Goal: Task Accomplishment & Management: Use online tool/utility

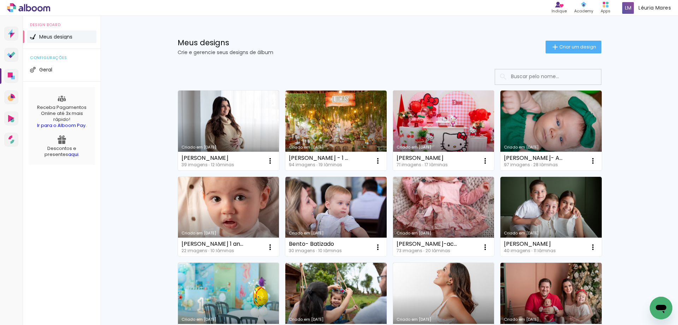
click at [444, 136] on link "Criado em [DATE]" at bounding box center [443, 130] width 101 height 80
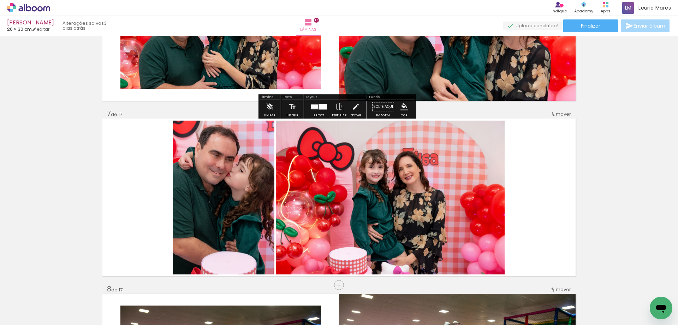
scroll to position [848, 0]
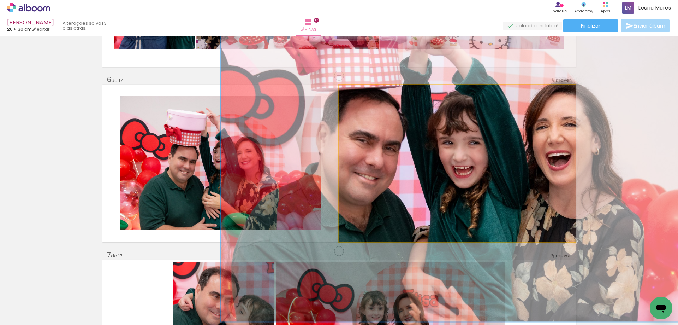
drag, startPoint x: 358, startPoint y: 94, endPoint x: 385, endPoint y: 94, distance: 26.5
click at [385, 94] on paper-slider at bounding box center [369, 92] width 39 height 11
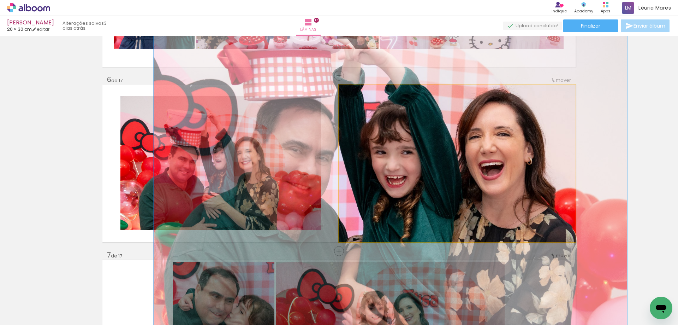
drag, startPoint x: 474, startPoint y: 135, endPoint x: 466, endPoint y: 137, distance: 8.2
drag, startPoint x: 384, startPoint y: 95, endPoint x: 391, endPoint y: 96, distance: 7.1
click at [391, 86] on div "P&B Largura Cor" at bounding box center [459, 86] width 237 height 0
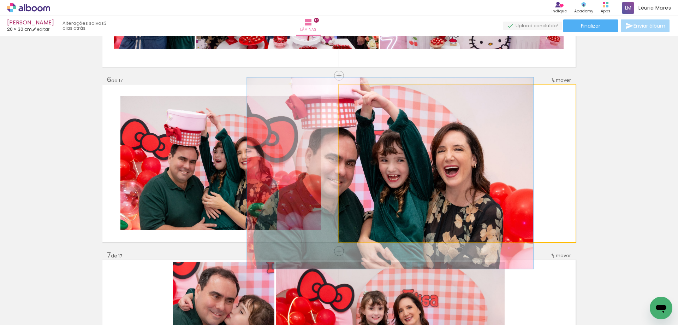
drag, startPoint x: 370, startPoint y: 94, endPoint x: 356, endPoint y: 94, distance: 13.4
type paper-slider "121"
click at [356, 94] on div at bounding box center [361, 91] width 11 height 11
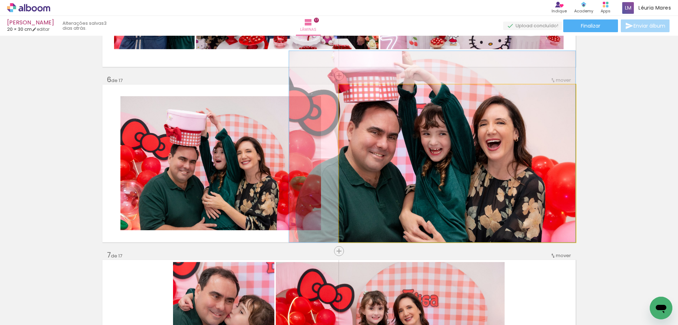
drag, startPoint x: 475, startPoint y: 166, endPoint x: 473, endPoint y: 132, distance: 33.3
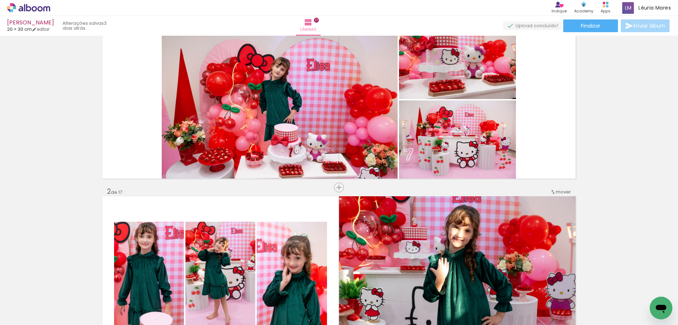
scroll to position [0, 0]
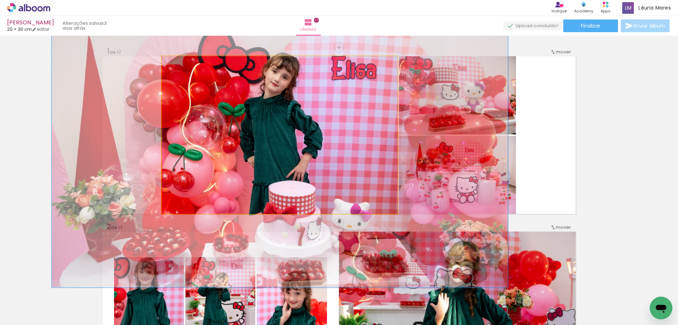
drag, startPoint x: 197, startPoint y: 66, endPoint x: 203, endPoint y: 66, distance: 5.3
click at [203, 66] on div at bounding box center [192, 63] width 28 height 11
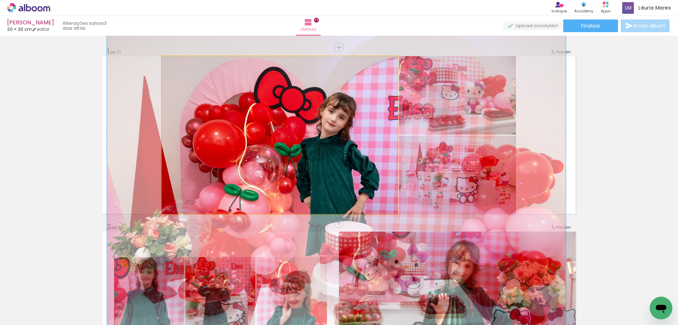
drag, startPoint x: 217, startPoint y: 102, endPoint x: 272, endPoint y: 143, distance: 68.5
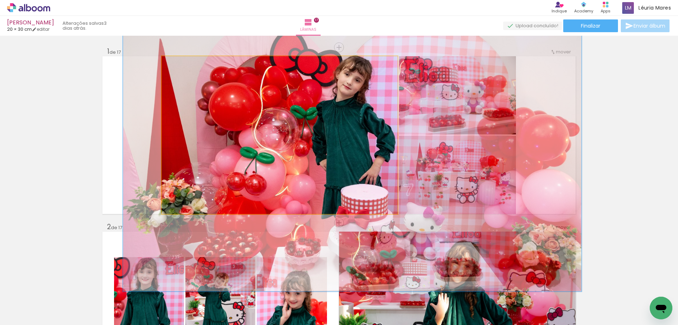
drag, startPoint x: 237, startPoint y: 121, endPoint x: 256, endPoint y: 87, distance: 39.4
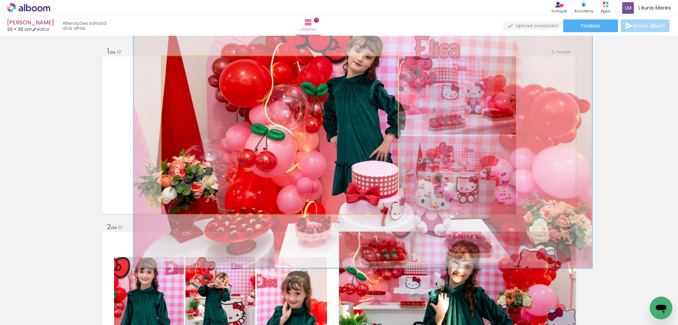
drag, startPoint x: 261, startPoint y: 133, endPoint x: 264, endPoint y: 130, distance: 4.8
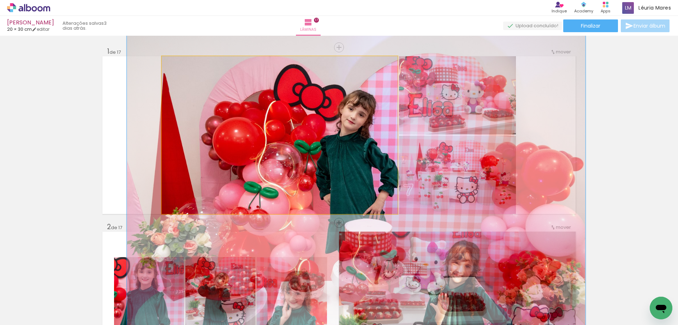
drag, startPoint x: 260, startPoint y: 125, endPoint x: 247, endPoint y: 136, distance: 16.3
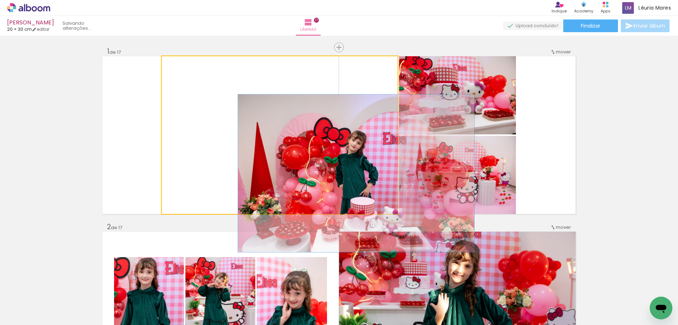
drag, startPoint x: 163, startPoint y: 65, endPoint x: 175, endPoint y: 76, distance: 16.5
type paper-slider "100"
click at [164, 66] on div at bounding box center [188, 63] width 49 height 11
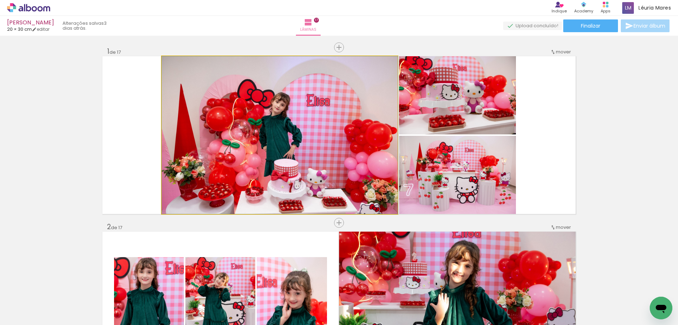
drag, startPoint x: 263, startPoint y: 119, endPoint x: 257, endPoint y: 116, distance: 7.2
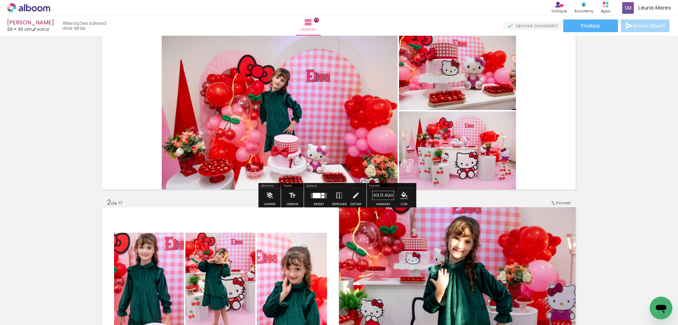
scroll to position [71, 0]
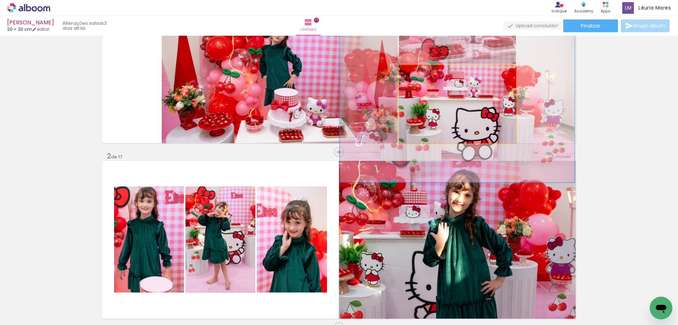
drag, startPoint x: 424, startPoint y: 73, endPoint x: 446, endPoint y: 74, distance: 22.6
click at [443, 73] on div at bounding box center [430, 72] width 28 height 11
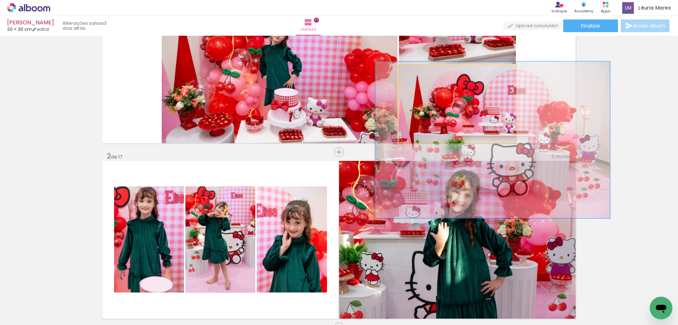
drag, startPoint x: 437, startPoint y: 103, endPoint x: 445, endPoint y: 116, distance: 15.1
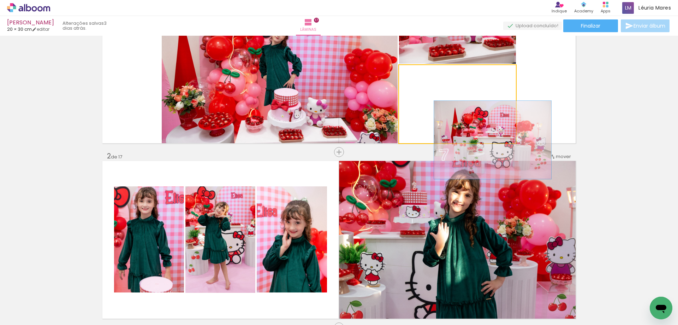
drag, startPoint x: 435, startPoint y: 73, endPoint x: 404, endPoint y: 75, distance: 31.5
type paper-slider "100"
click at [404, 75] on div at bounding box center [425, 72] width 49 height 11
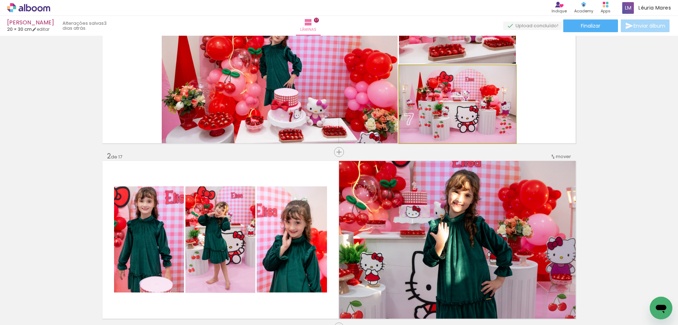
drag, startPoint x: 481, startPoint y: 125, endPoint x: 453, endPoint y: 99, distance: 38.5
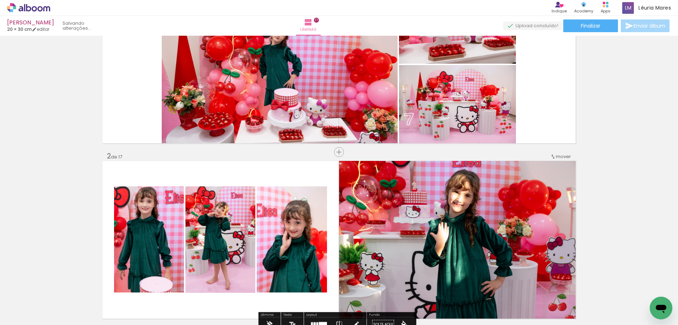
scroll to position [177, 0]
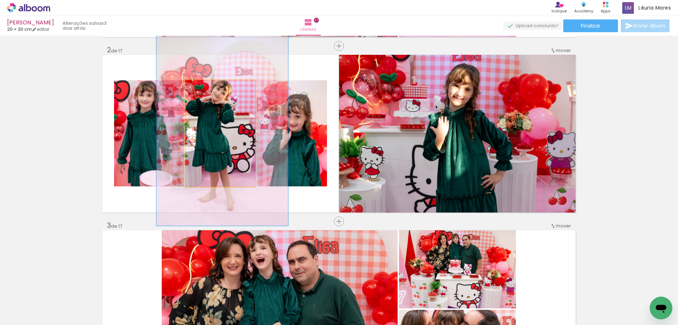
drag, startPoint x: 219, startPoint y: 87, endPoint x: 226, endPoint y: 87, distance: 7.1
click at [226, 87] on div at bounding box center [225, 87] width 11 height 11
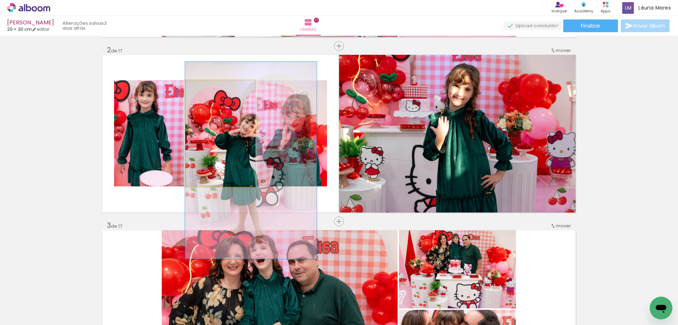
drag, startPoint x: 231, startPoint y: 133, endPoint x: 249, endPoint y: 150, distance: 25.0
drag, startPoint x: 220, startPoint y: 87, endPoint x: 194, endPoint y: 88, distance: 26.2
type paper-slider "100"
click at [220, 88] on div at bounding box center [225, 87] width 11 height 11
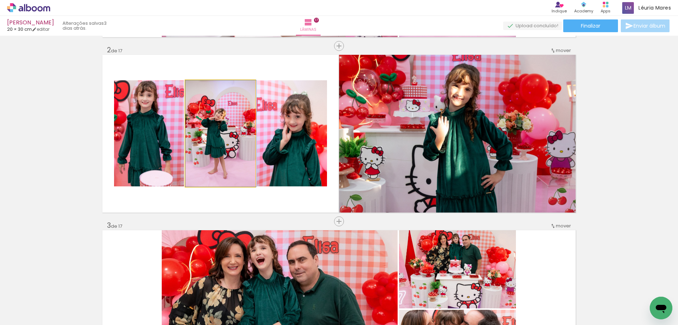
drag, startPoint x: 232, startPoint y: 141, endPoint x: 229, endPoint y: 137, distance: 5.0
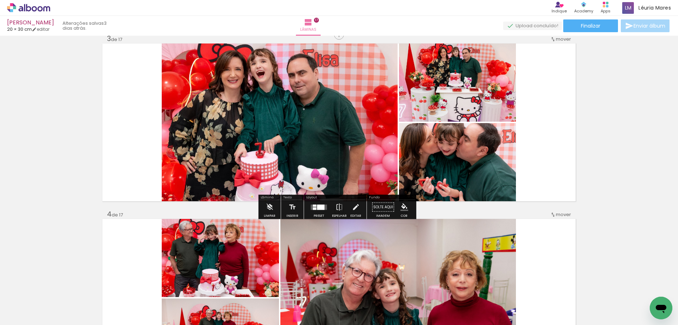
scroll to position [494, 0]
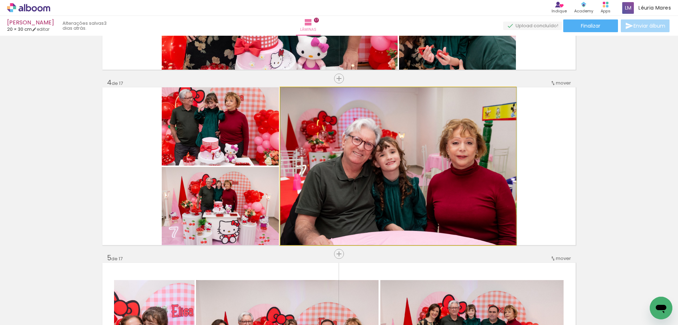
drag, startPoint x: 463, startPoint y: 198, endPoint x: 463, endPoint y: 188, distance: 10.2
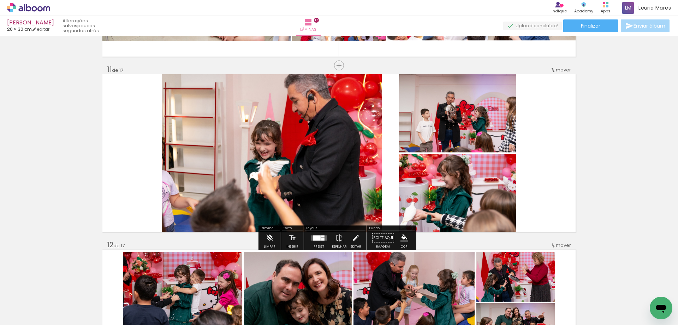
scroll to position [1907, 0]
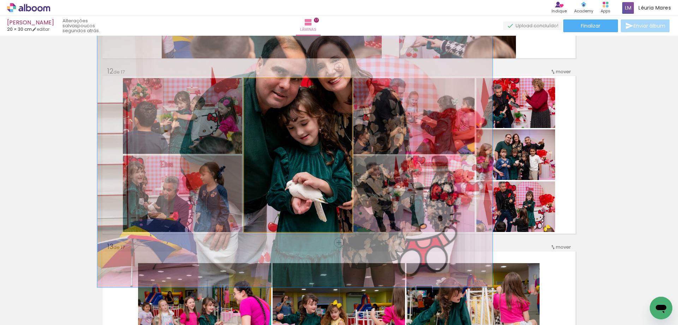
drag, startPoint x: 268, startPoint y: 88, endPoint x: 279, endPoint y: 87, distance: 11.8
click at [279, 87] on div at bounding box center [275, 85] width 28 height 11
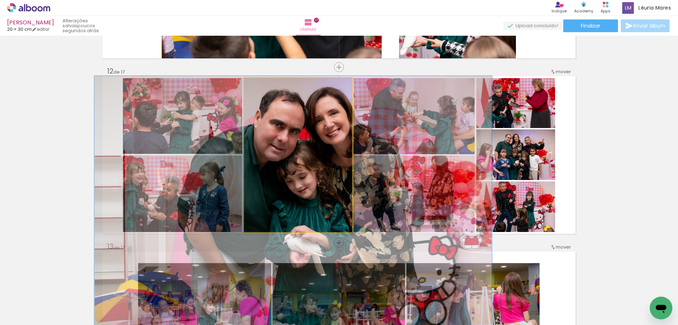
drag, startPoint x: 326, startPoint y: 116, endPoint x: 324, endPoint y: 136, distance: 20.3
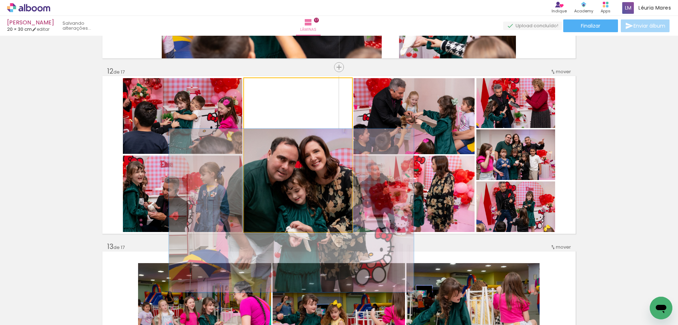
drag, startPoint x: 260, startPoint y: 85, endPoint x: 259, endPoint y: 90, distance: 5.0
type paper-slider "100"
click at [261, 85] on div at bounding box center [275, 85] width 28 height 11
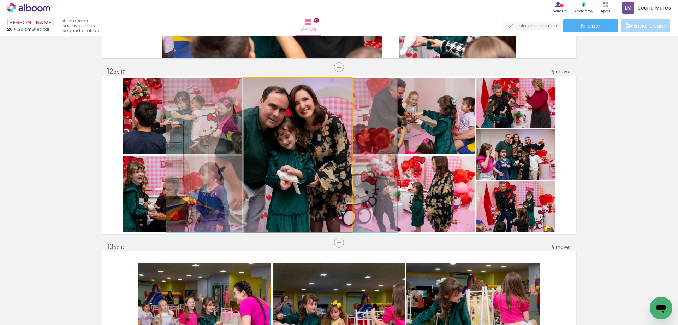
drag, startPoint x: 283, startPoint y: 160, endPoint x: 283, endPoint y: 153, distance: 6.7
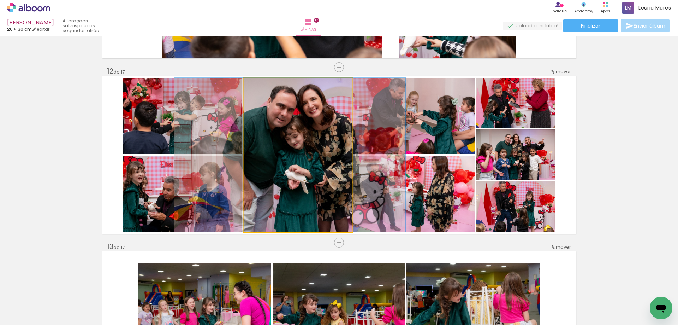
drag, startPoint x: 305, startPoint y: 147, endPoint x: 310, endPoint y: 146, distance: 5.0
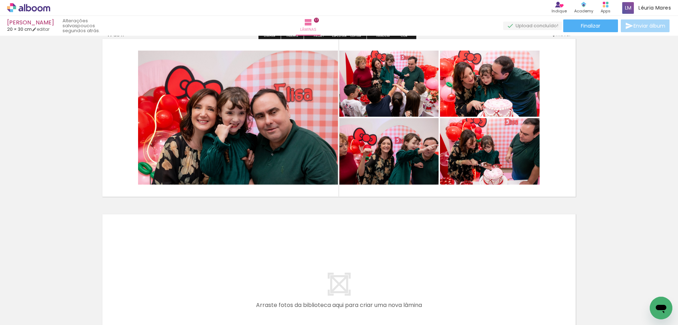
scroll to position [2825, 0]
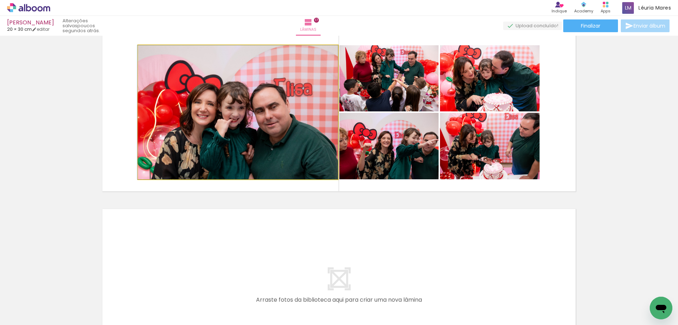
drag, startPoint x: 273, startPoint y: 131, endPoint x: 271, endPoint y: 121, distance: 10.5
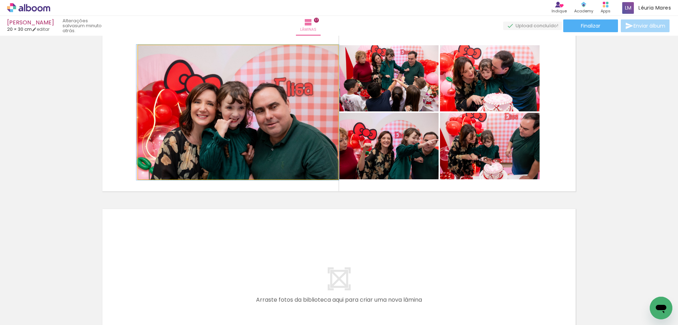
drag, startPoint x: 159, startPoint y: 51, endPoint x: 152, endPoint y: 58, distance: 9.5
type paper-slider "100"
click at [155, 58] on div at bounding box center [169, 52] width 28 height 11
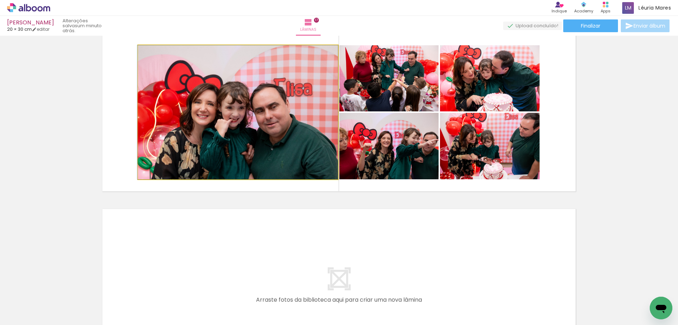
drag, startPoint x: 237, startPoint y: 118, endPoint x: 234, endPoint y: 108, distance: 10.9
